Goal: Information Seeking & Learning: Understand process/instructions

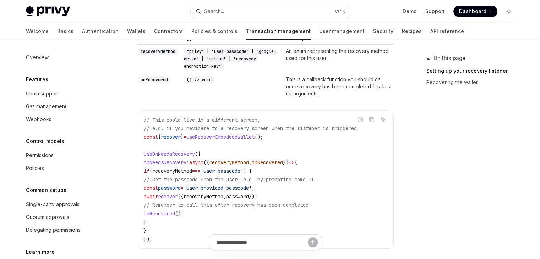
scroll to position [329, 0]
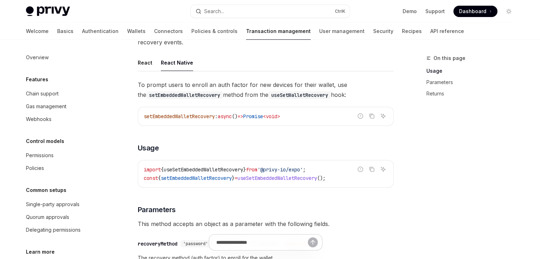
scroll to position [40, 0]
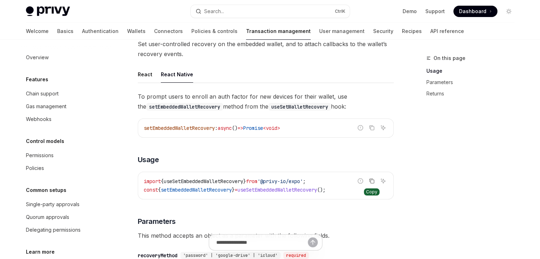
click at [369, 179] on icon "Copy the contents from the code block" at bounding box center [371, 180] width 4 height 3
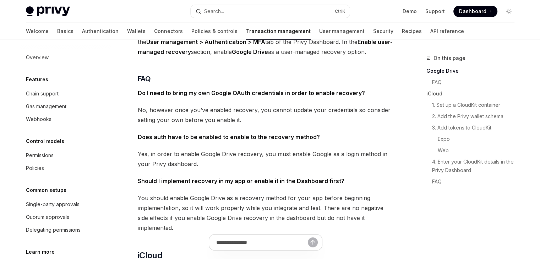
type textarea "*"
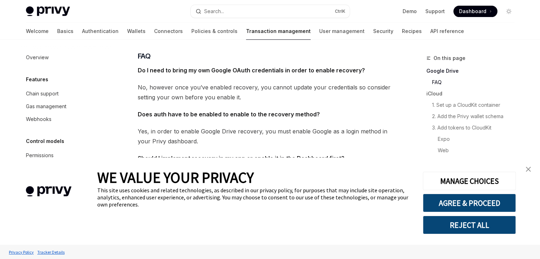
click at [530, 169] on img "close banner" at bounding box center [527, 169] width 5 height 5
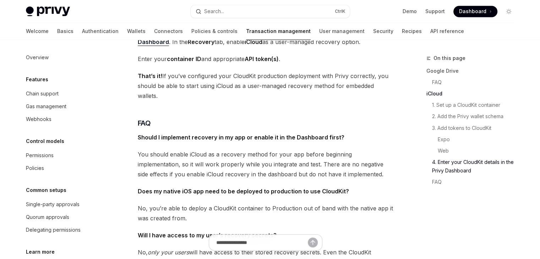
scroll to position [1199, 0]
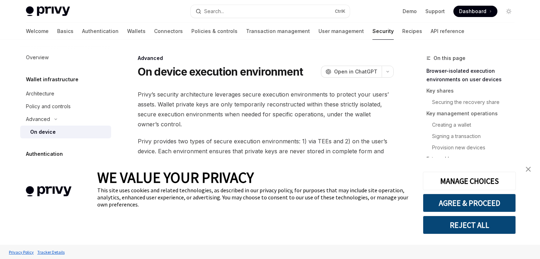
type textarea "*"
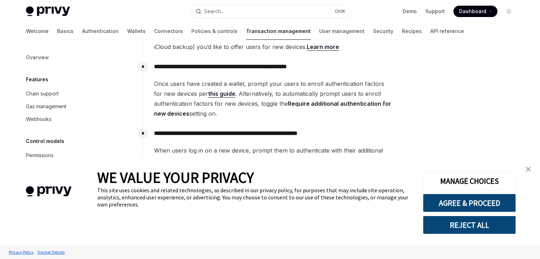
scroll to position [269, 0]
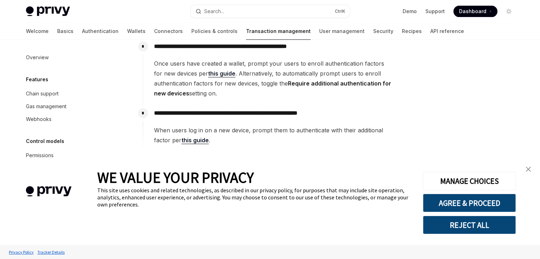
click at [199, 139] on link "this guide" at bounding box center [194, 140] width 27 height 7
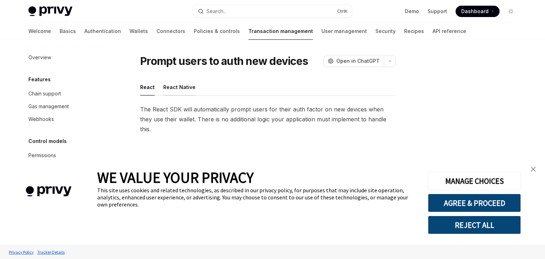
click at [182, 87] on button "React Native" at bounding box center [179, 87] width 32 height 17
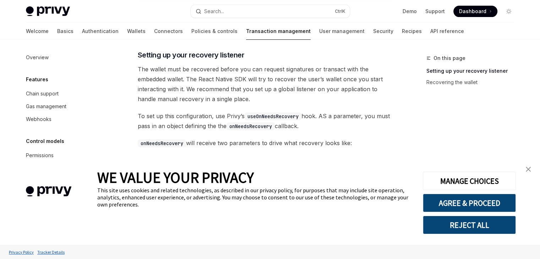
scroll to position [177, 0]
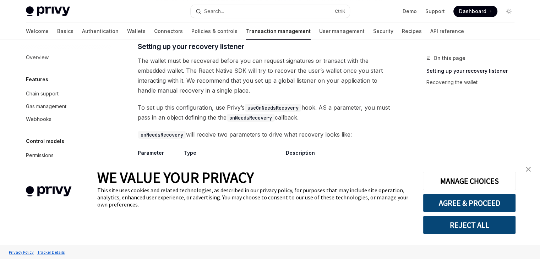
click at [526, 171] on link "close banner" at bounding box center [528, 169] width 14 height 14
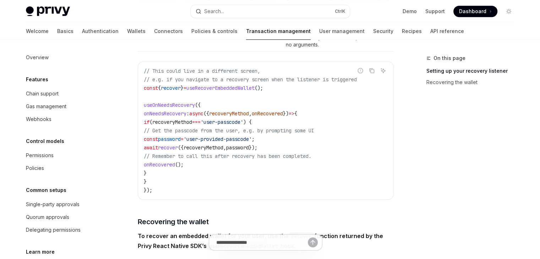
scroll to position [355, 0]
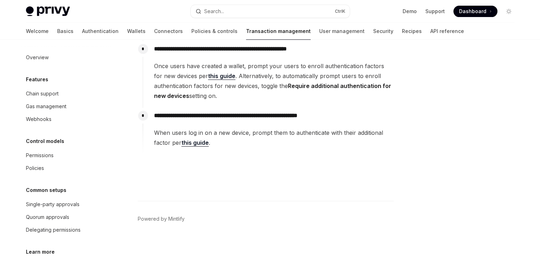
scroll to position [269, 0]
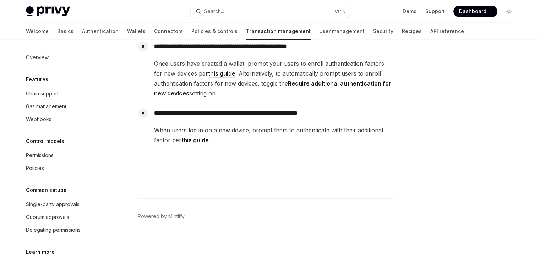
click at [214, 76] on span "Once users have created a wallet, prompt your users to enroll authentication fa…" at bounding box center [273, 79] width 239 height 40
click at [213, 73] on link "this guide" at bounding box center [221, 73] width 27 height 7
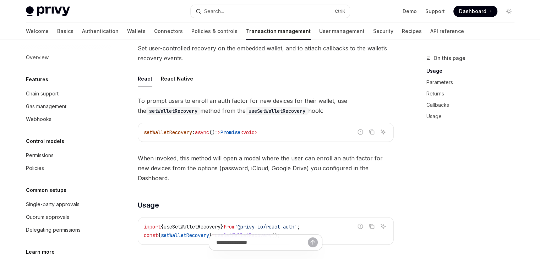
scroll to position [71, 0]
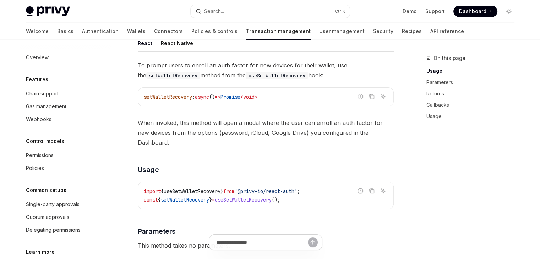
click at [179, 47] on button "React Native" at bounding box center [177, 43] width 32 height 17
type textarea "*"
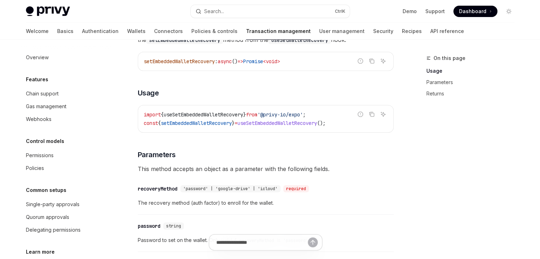
scroll to position [142, 0]
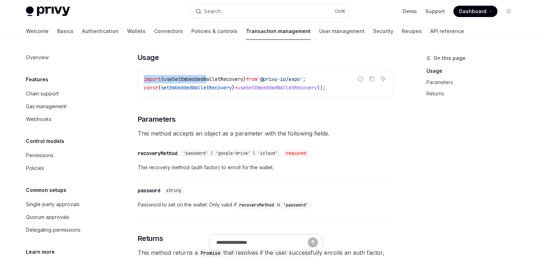
drag, startPoint x: 343, startPoint y: 88, endPoint x: 211, endPoint y: 82, distance: 132.1
click at [211, 82] on div "Report incorrect code Copy Ask AI import { useSetEmbeddedWalletRecovery } from …" at bounding box center [266, 84] width 256 height 28
click at [369, 80] on icon "Copy the contents from the code block" at bounding box center [372, 79] width 6 height 6
click at [329, 118] on h3 "​ Parameters" at bounding box center [266, 119] width 256 height 10
click at [242, 102] on div "To prompt users to enroll an auth factor for new devices for their wallet, use …" at bounding box center [266, 128] width 256 height 278
